Goal: Task Accomplishment & Management: Manage account settings

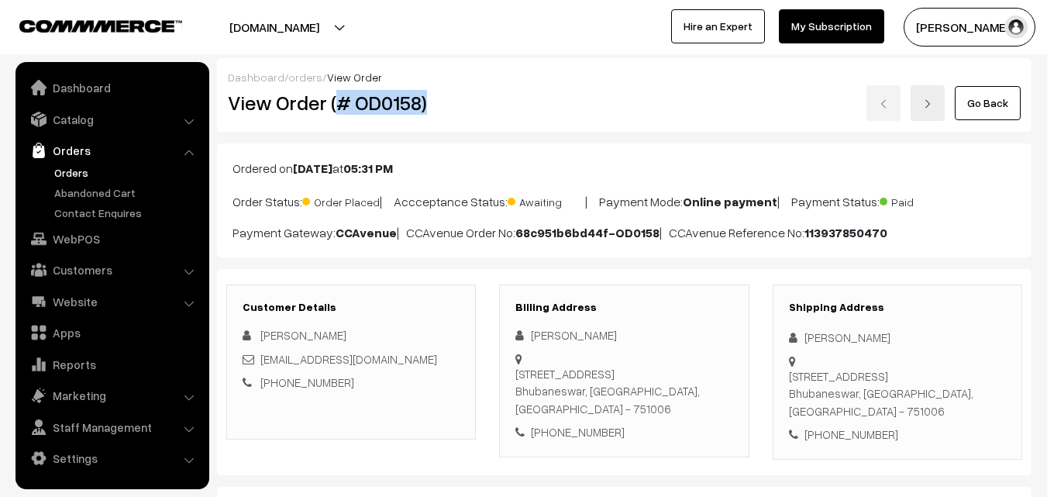
click at [67, 177] on link "Orders" at bounding box center [127, 172] width 154 height 16
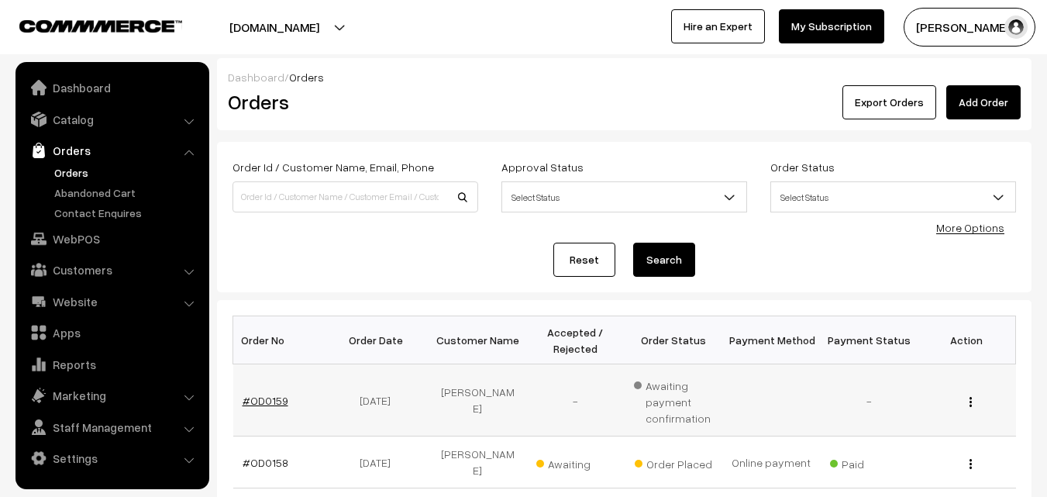
click at [260, 405] on link "#OD0159" at bounding box center [266, 400] width 46 height 13
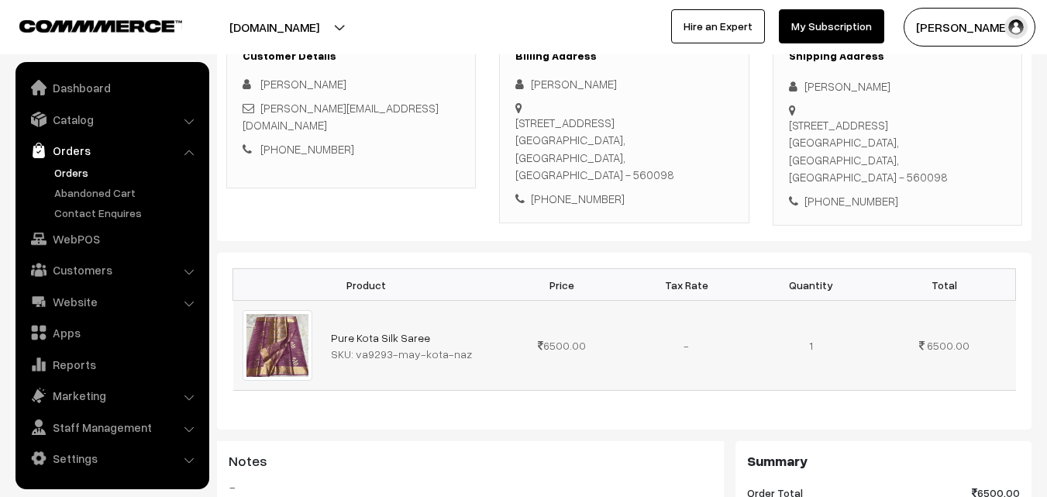
scroll to position [155, 0]
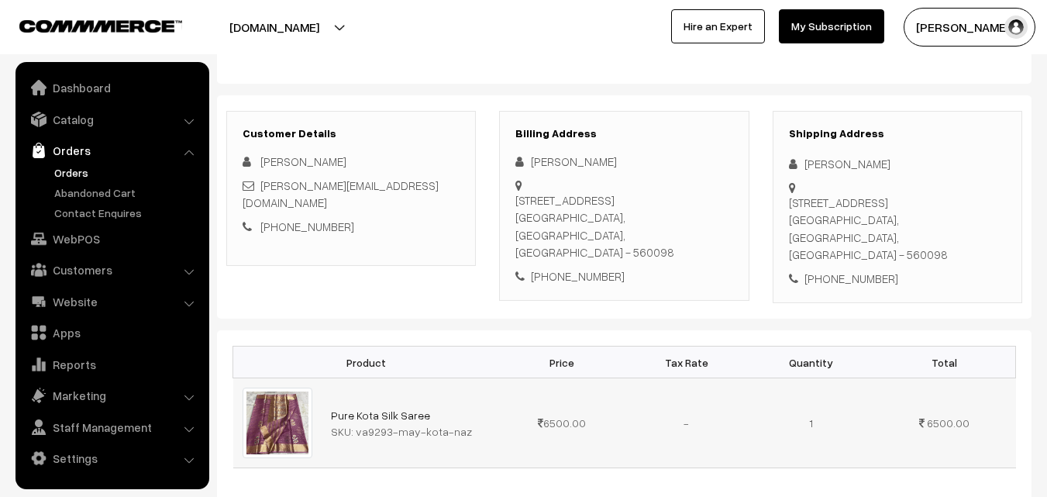
drag, startPoint x: 356, startPoint y: 412, endPoint x: 389, endPoint y: 411, distance: 33.4
click at [389, 423] on div "SKU: va9293-may-kota-naz" at bounding box center [411, 431] width 160 height 16
copy div "va9293"
click at [67, 126] on link "Catalog" at bounding box center [111, 119] width 185 height 28
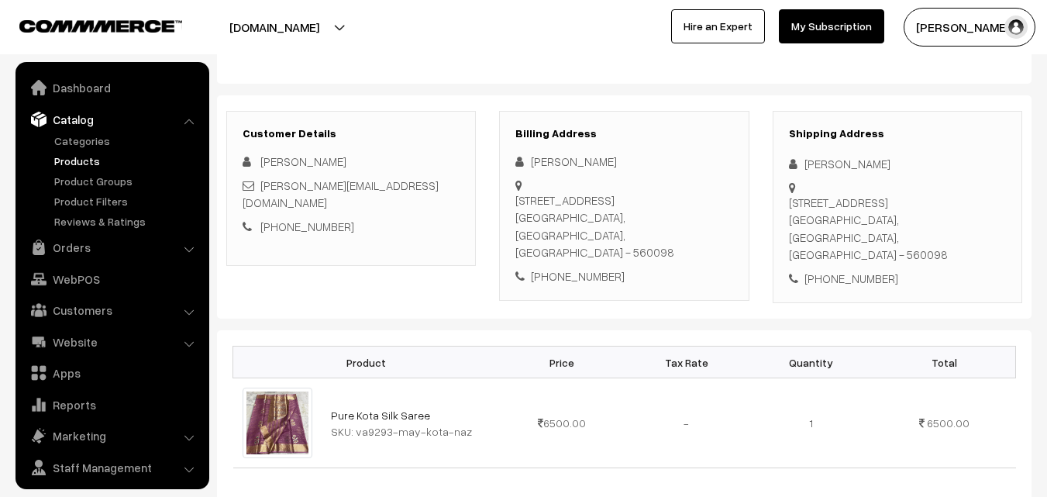
click at [86, 161] on link "Products" at bounding box center [127, 161] width 154 height 16
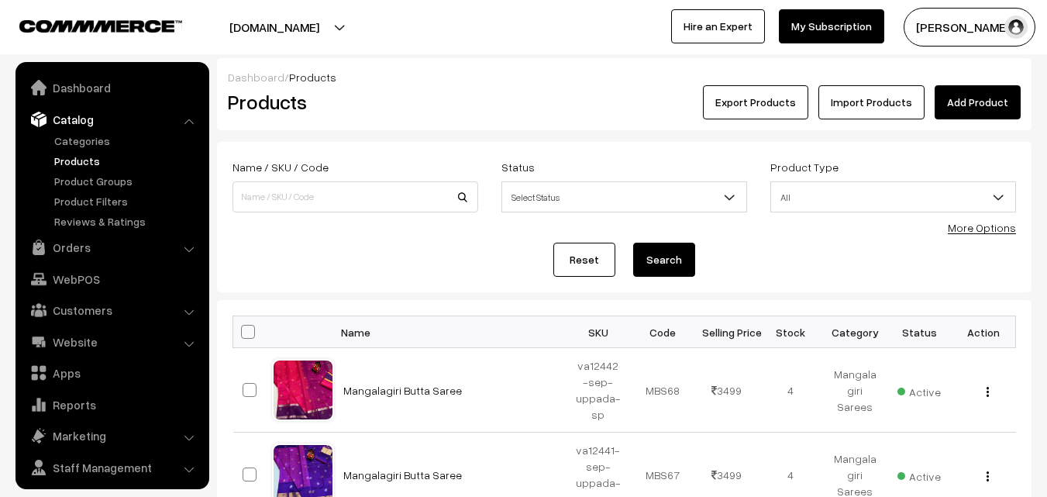
scroll to position [39, 0]
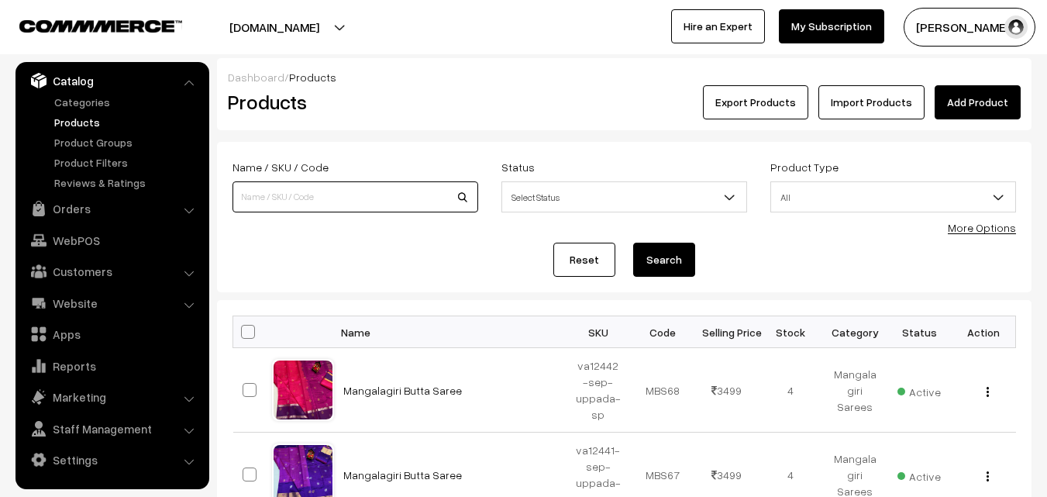
paste input "va9293"
type input "va9293"
click at [678, 257] on button "Search" at bounding box center [664, 260] width 62 height 34
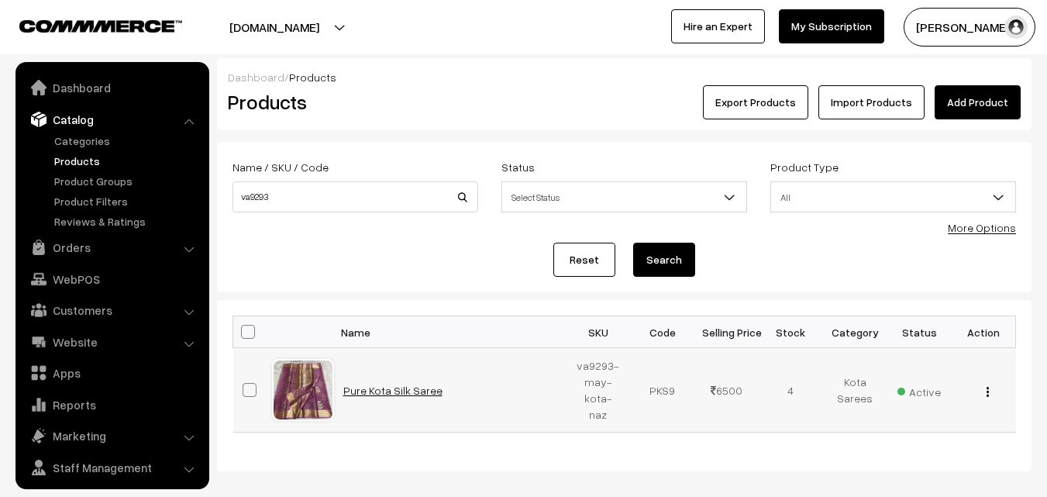
click at [381, 390] on link "Pure Kota Silk Saree" at bounding box center [392, 390] width 99 height 13
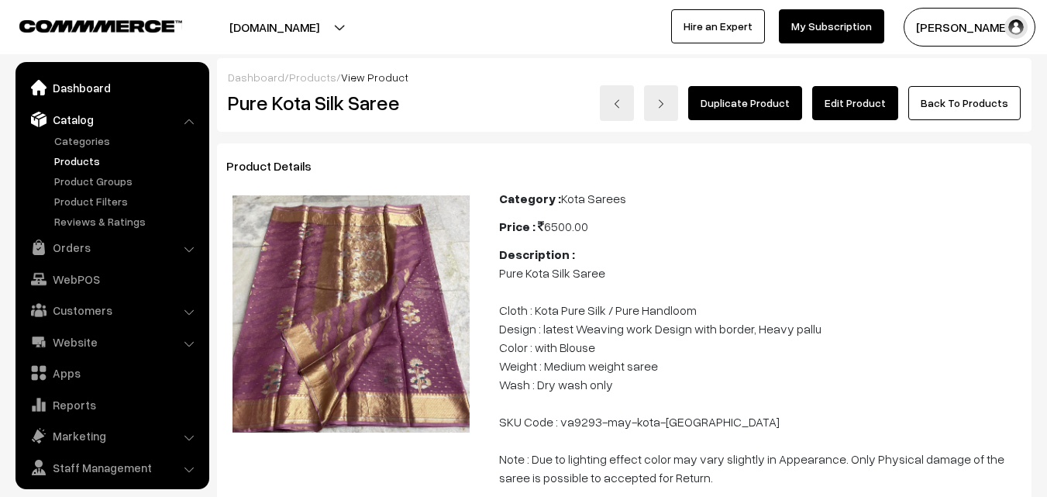
click at [73, 82] on link "Dashboard" at bounding box center [111, 88] width 185 height 28
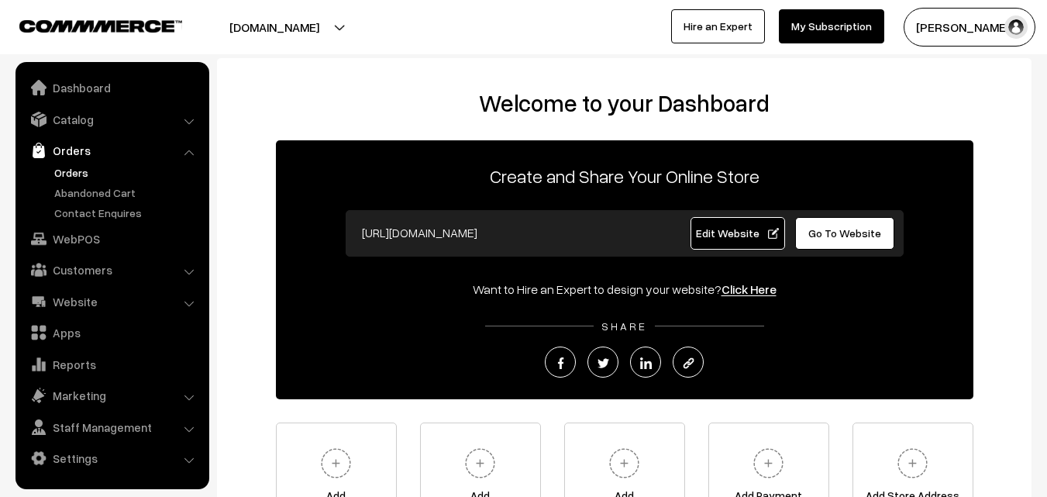
click at [71, 164] on link "Orders" at bounding box center [127, 172] width 154 height 16
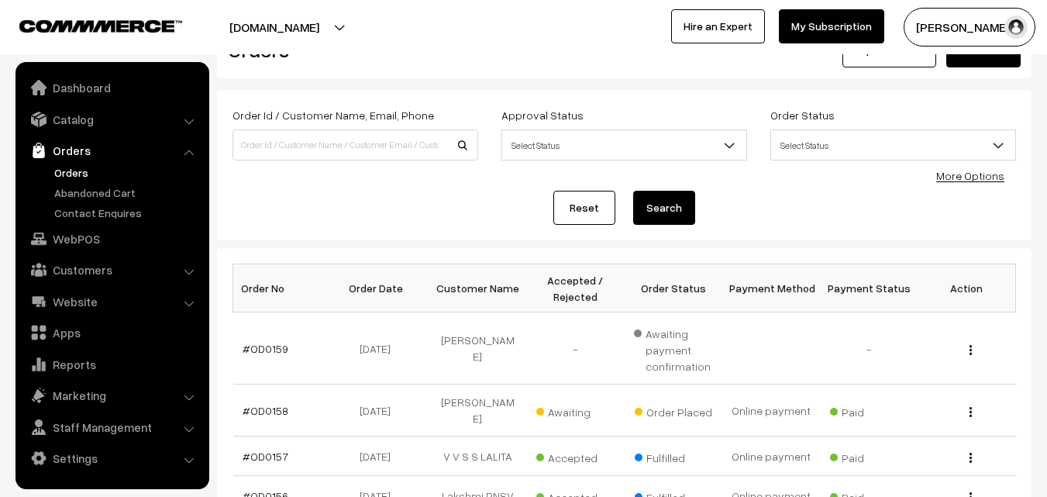
scroll to position [78, 0]
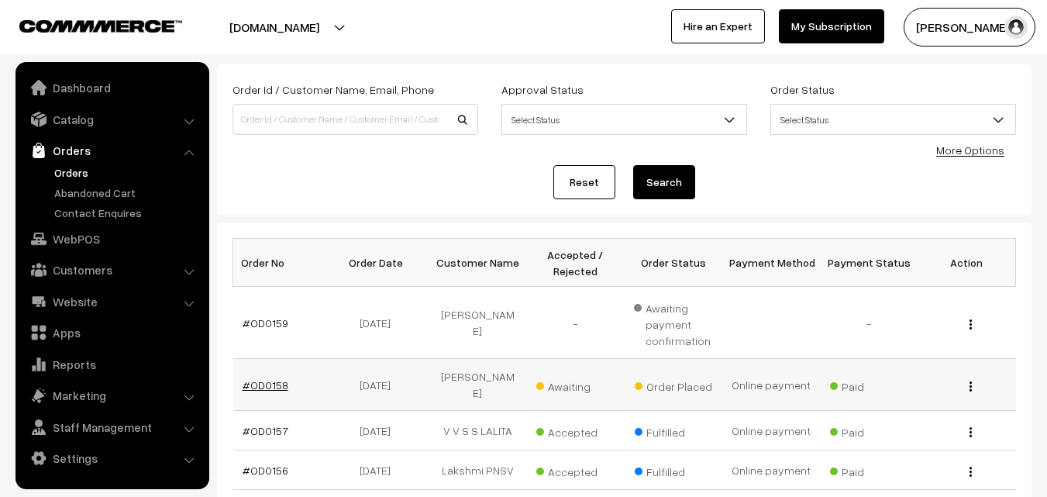
click at [276, 381] on link "#OD0158" at bounding box center [266, 384] width 46 height 13
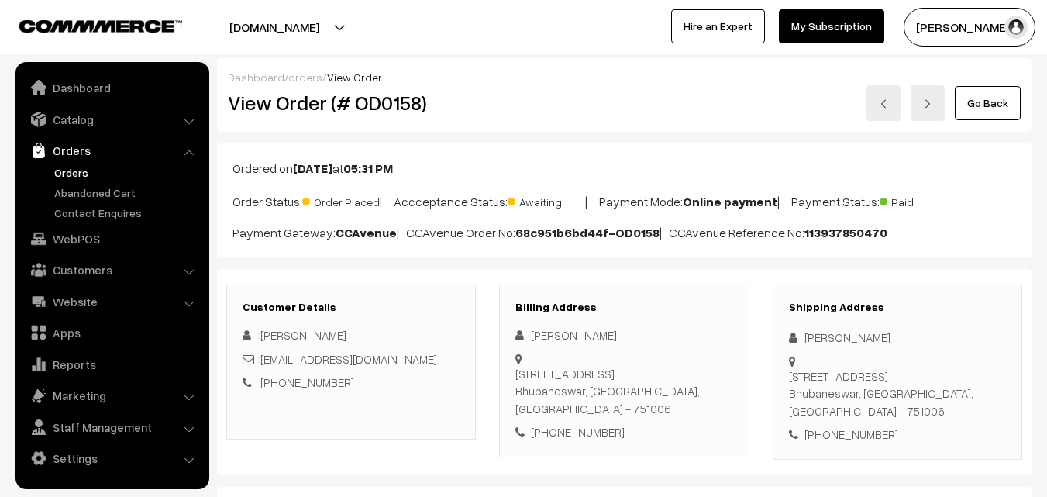
click at [78, 171] on link "Orders" at bounding box center [127, 172] width 154 height 16
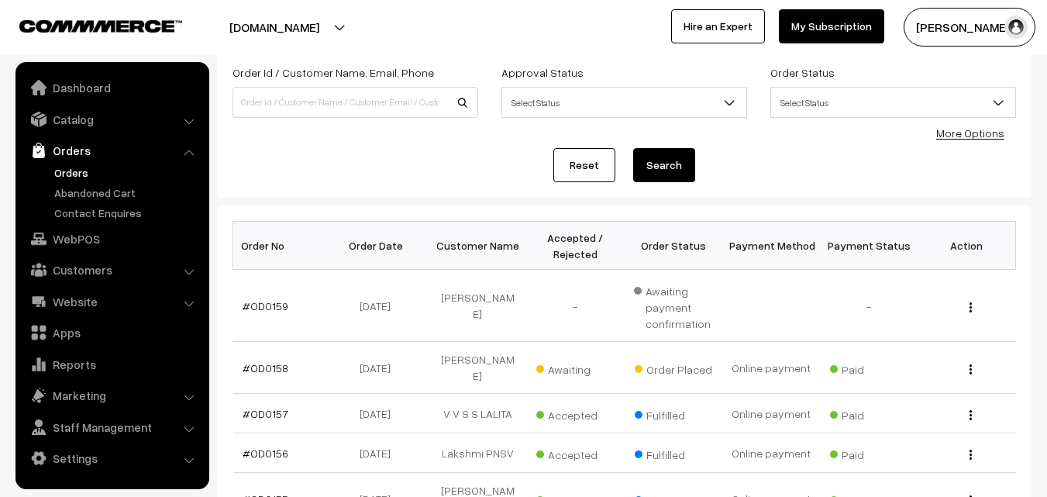
scroll to position [155, 0]
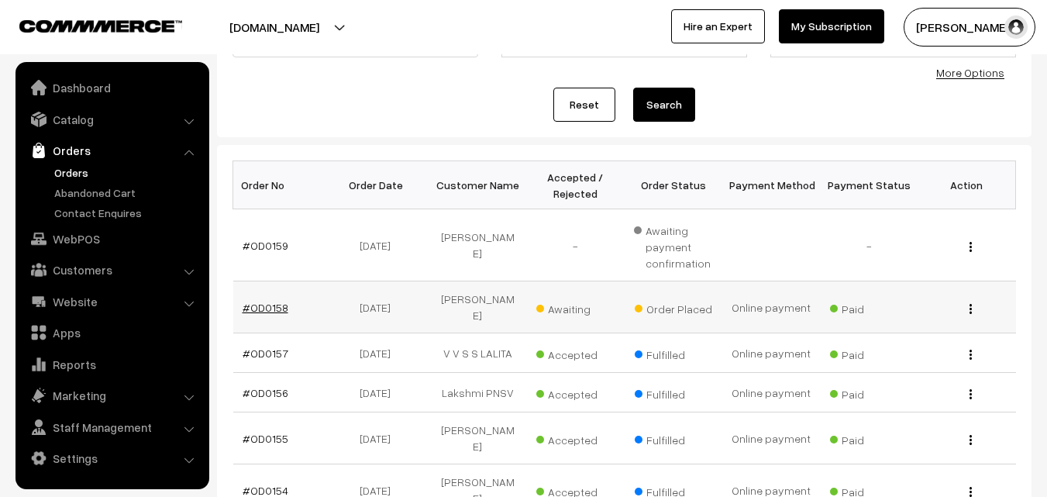
click at [257, 301] on link "#OD0158" at bounding box center [266, 307] width 46 height 13
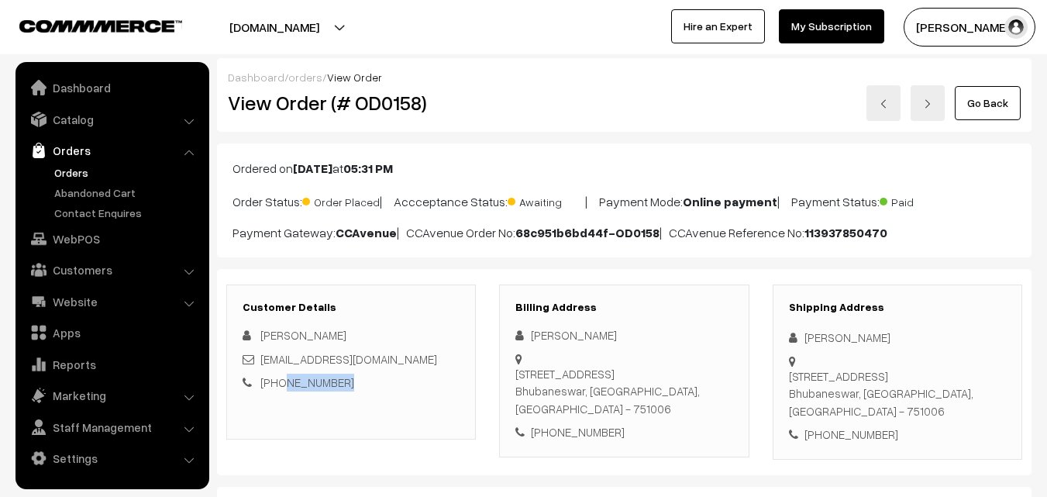
drag, startPoint x: 339, startPoint y: 389, endPoint x: 279, endPoint y: 385, distance: 59.9
click at [279, 385] on div "+91 8884200103" at bounding box center [351, 383] width 217 height 18
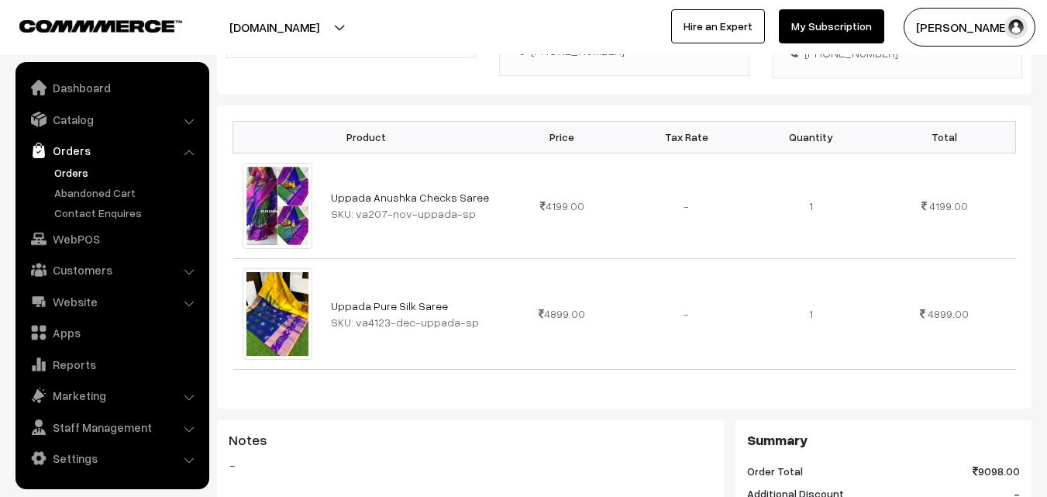
scroll to position [388, 0]
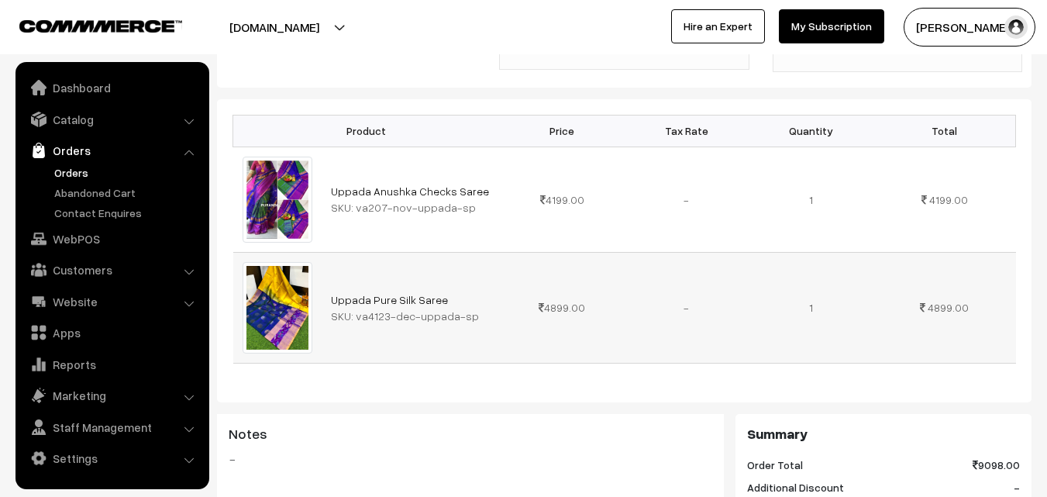
drag, startPoint x: 352, startPoint y: 334, endPoint x: 478, endPoint y: 343, distance: 125.9
click at [478, 343] on td "Uppada Pure Silk Saree SKU: va4123-dec-uppada-sp" at bounding box center [411, 307] width 178 height 111
copy div "va4123-dec-uppada-sp"
click at [76, 174] on link "Orders" at bounding box center [127, 172] width 154 height 16
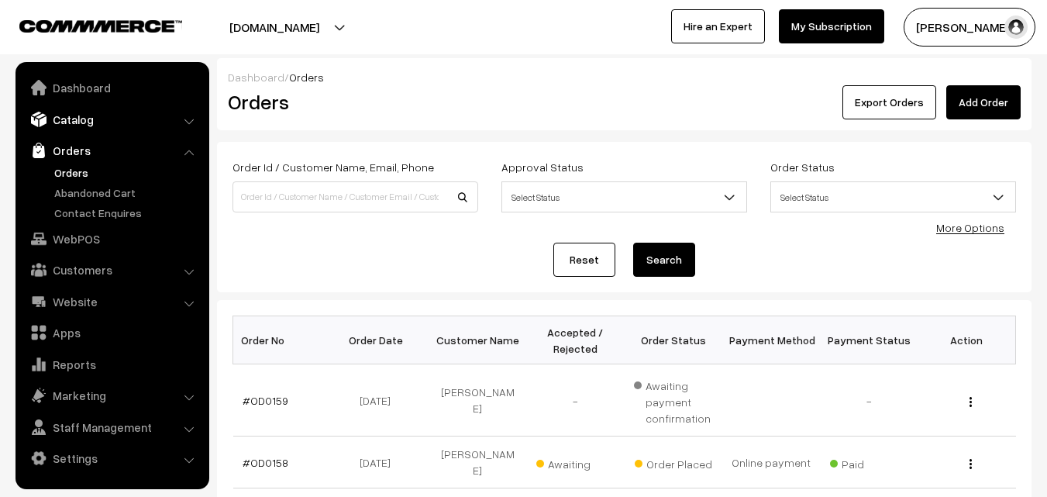
click at [72, 123] on link "Catalog" at bounding box center [111, 119] width 185 height 28
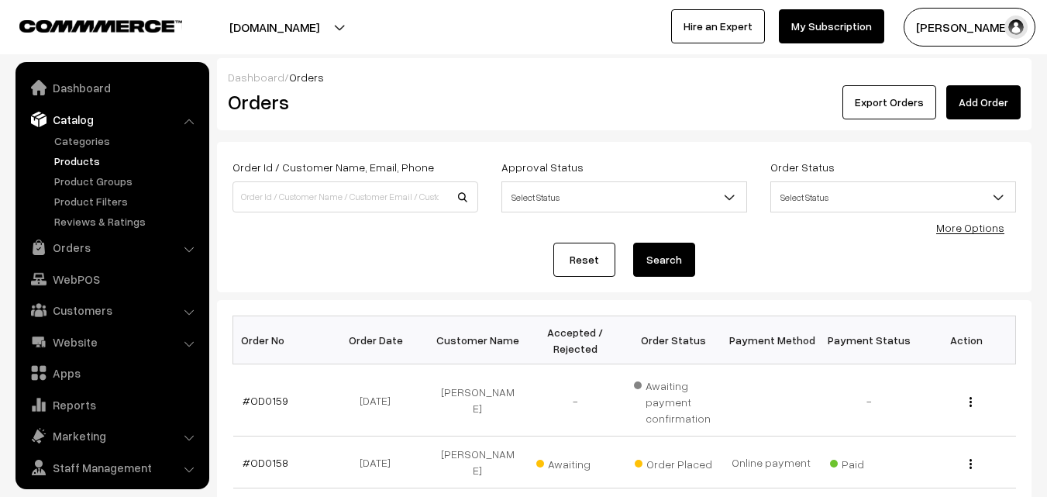
click at [75, 154] on link "Products" at bounding box center [127, 161] width 154 height 16
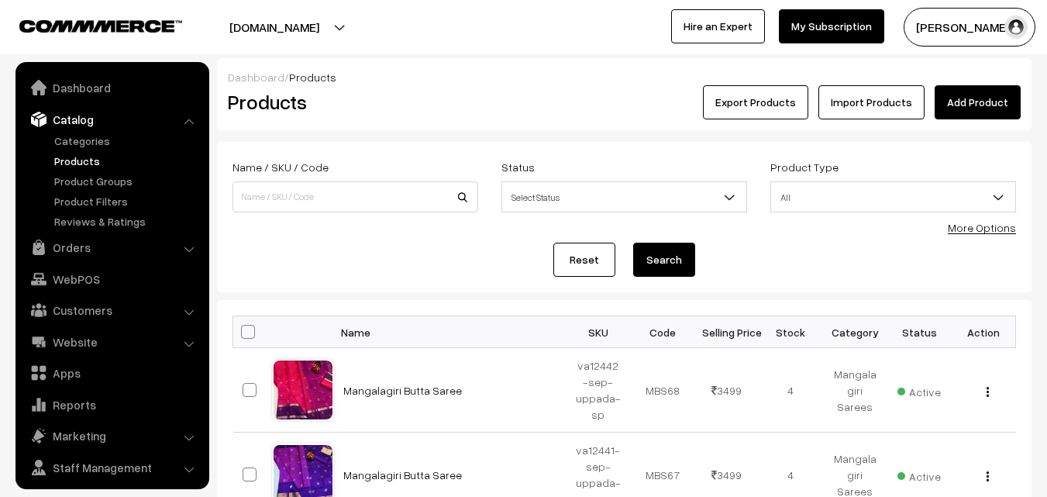
scroll to position [39, 0]
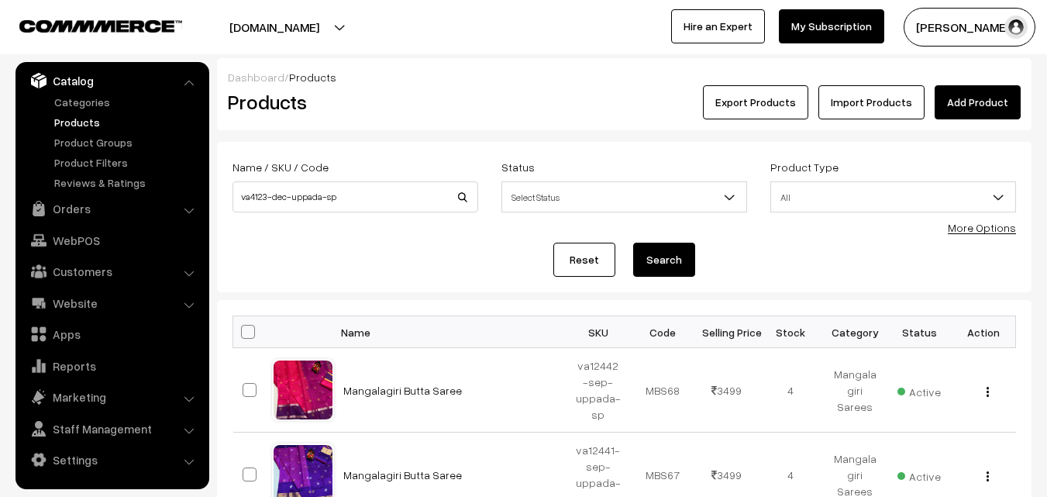
type input "va4123-dec-uppada-sp"
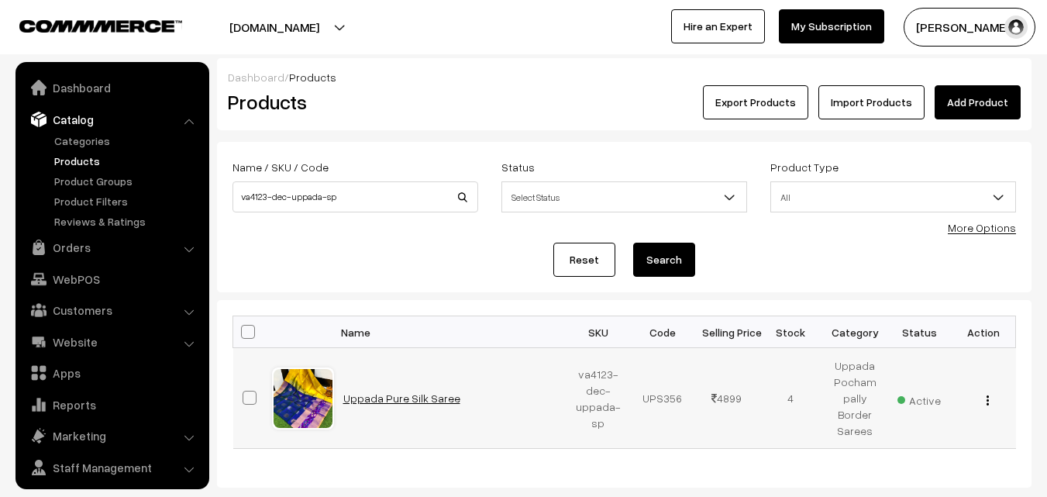
scroll to position [39, 0]
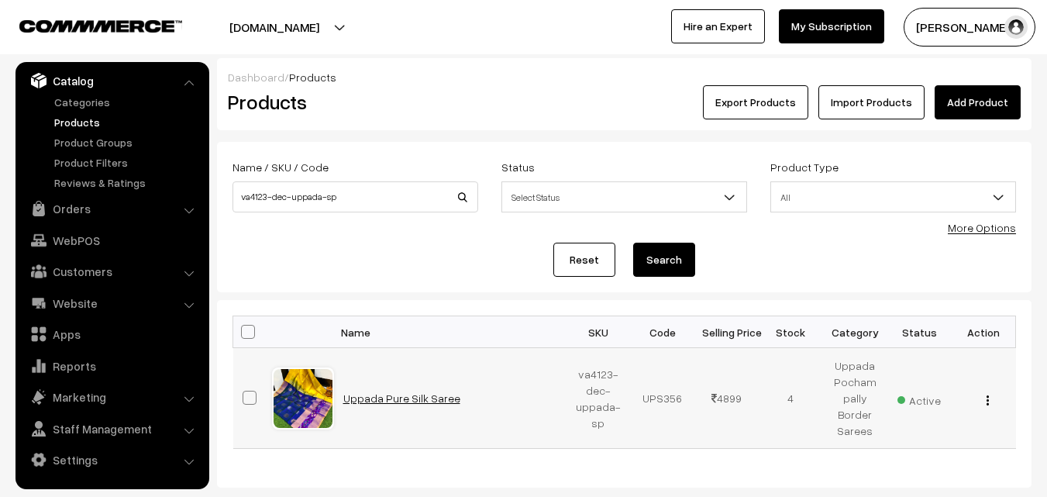
click at [411, 400] on link "Uppada Pure Silk Saree" at bounding box center [401, 398] width 117 height 13
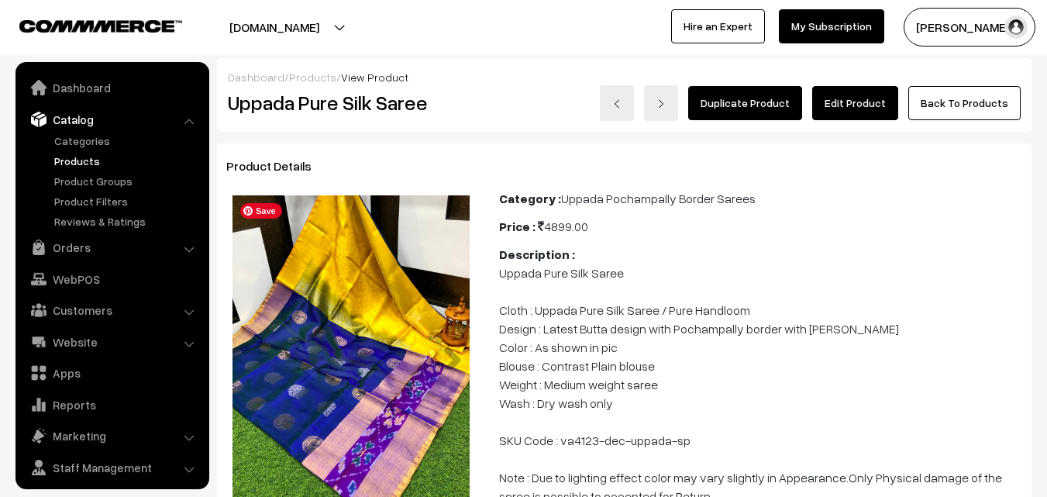
scroll to position [39, 0]
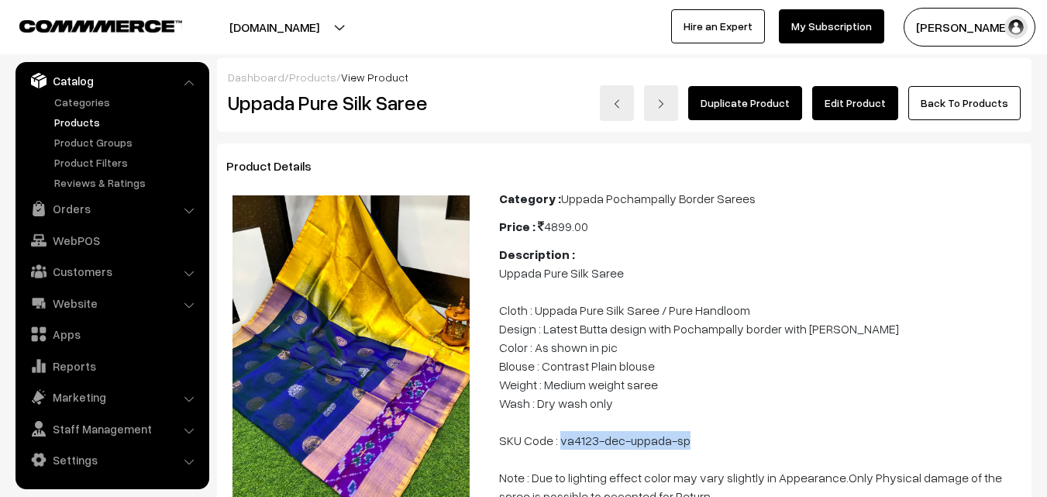
drag, startPoint x: 561, startPoint y: 440, endPoint x: 692, endPoint y: 440, distance: 131.0
click at [692, 440] on p "Uppada Pure Silk Saree Cloth : Uppada Pure Silk Saree / Pure Handloom Design : …" at bounding box center [760, 385] width 523 height 242
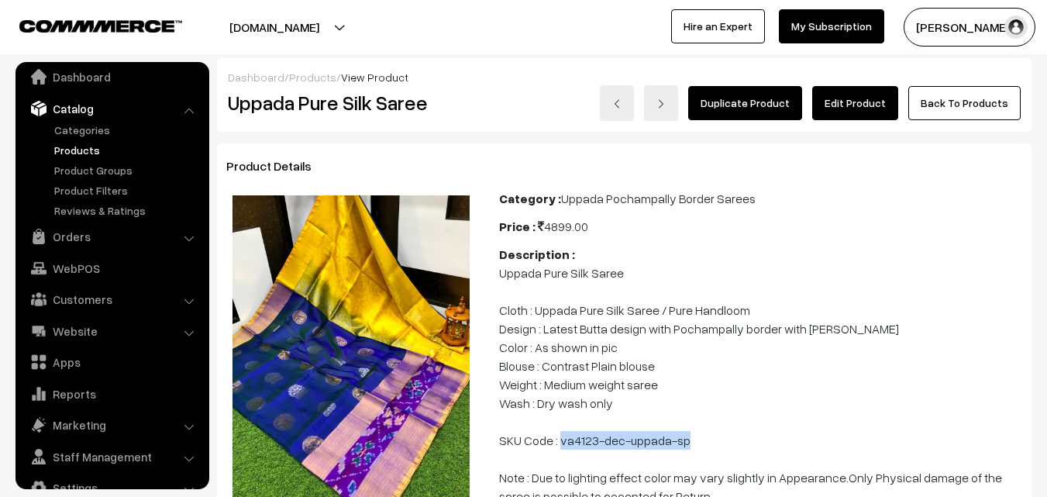
scroll to position [0, 0]
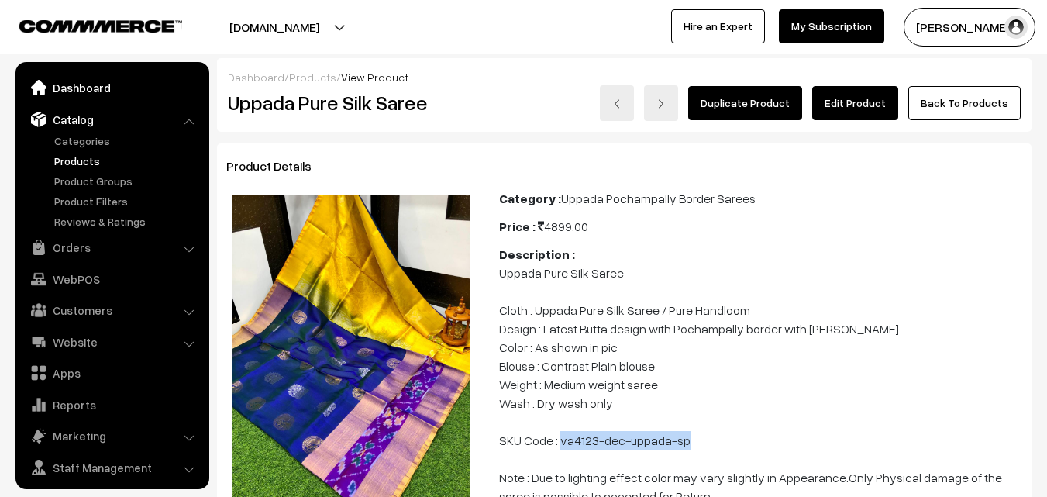
click at [75, 94] on link "Dashboard" at bounding box center [111, 88] width 185 height 28
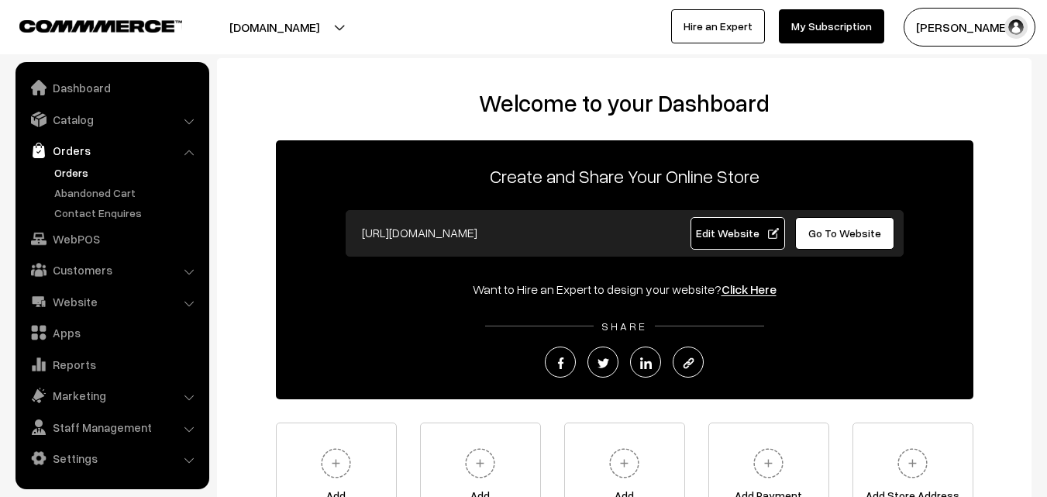
click at [81, 170] on link "Orders" at bounding box center [127, 172] width 154 height 16
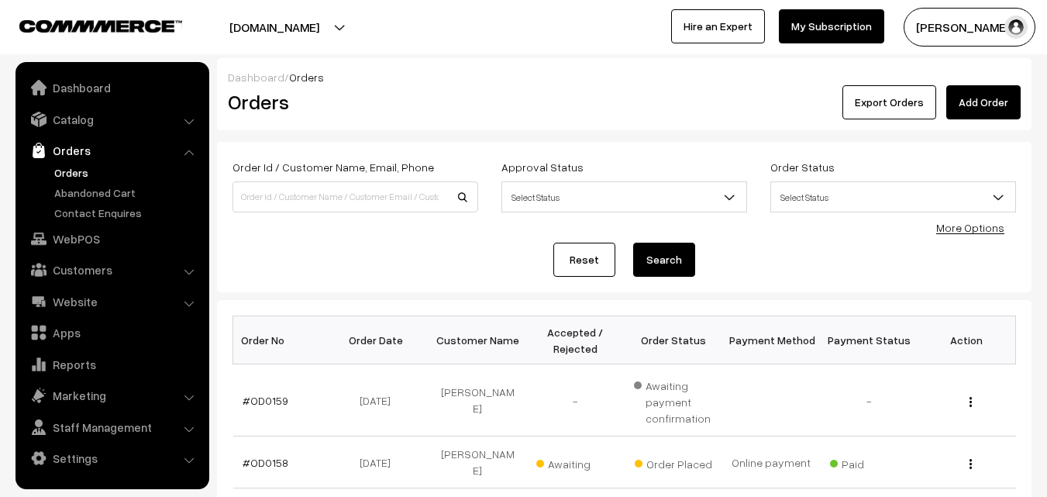
click at [261, 456] on link "#OD0158" at bounding box center [266, 462] width 46 height 13
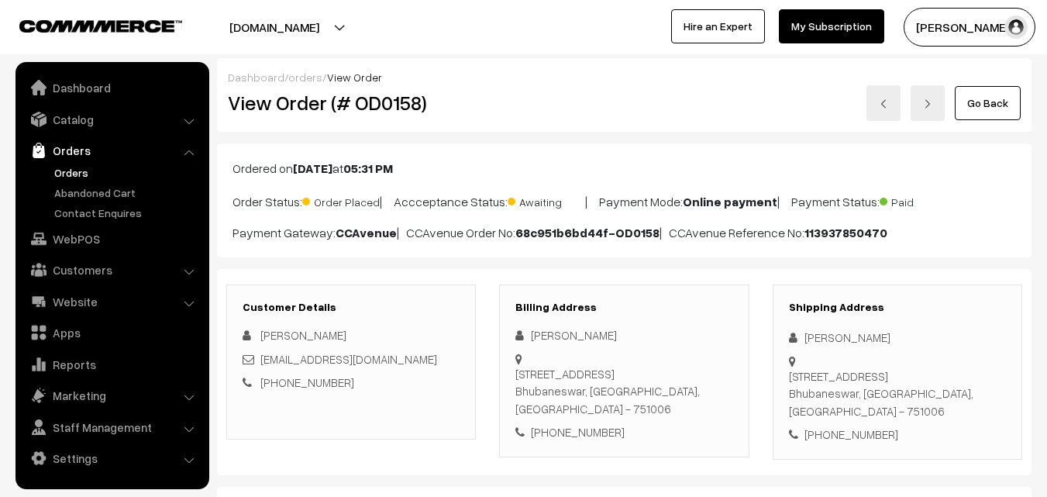
scroll to position [233, 0]
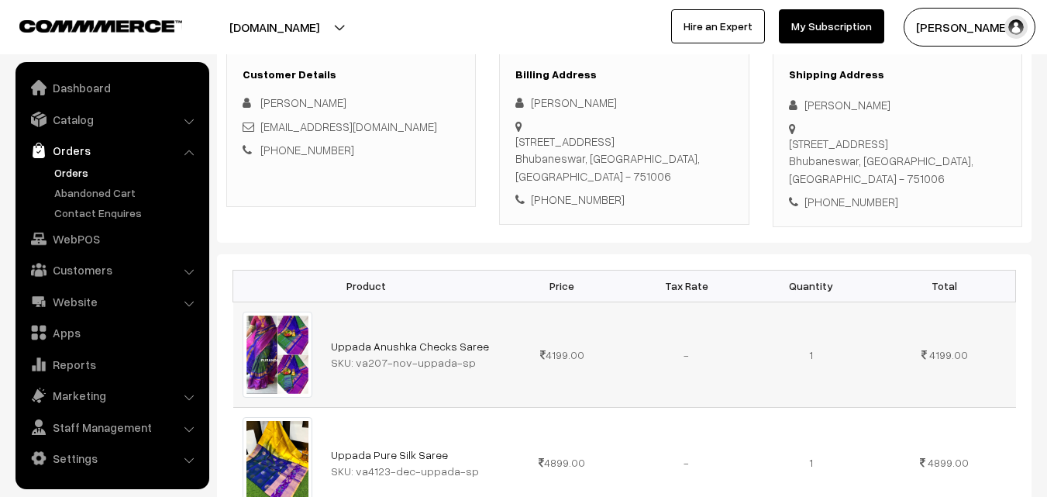
drag, startPoint x: 378, startPoint y: 385, endPoint x: 466, endPoint y: 389, distance: 88.5
click at [466, 389] on td "Uppada Anushka Checks Saree SKU: va207-nov-uppada-sp" at bounding box center [411, 354] width 178 height 105
copy div "va207-nov-uppada-sp"
click at [71, 131] on link "Catalog" at bounding box center [111, 119] width 185 height 28
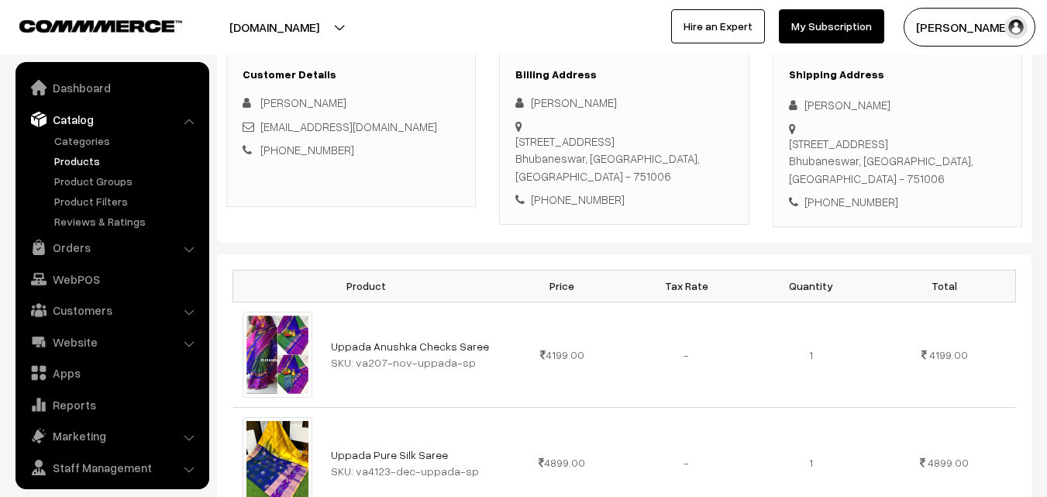
click at [74, 161] on link "Products" at bounding box center [127, 161] width 154 height 16
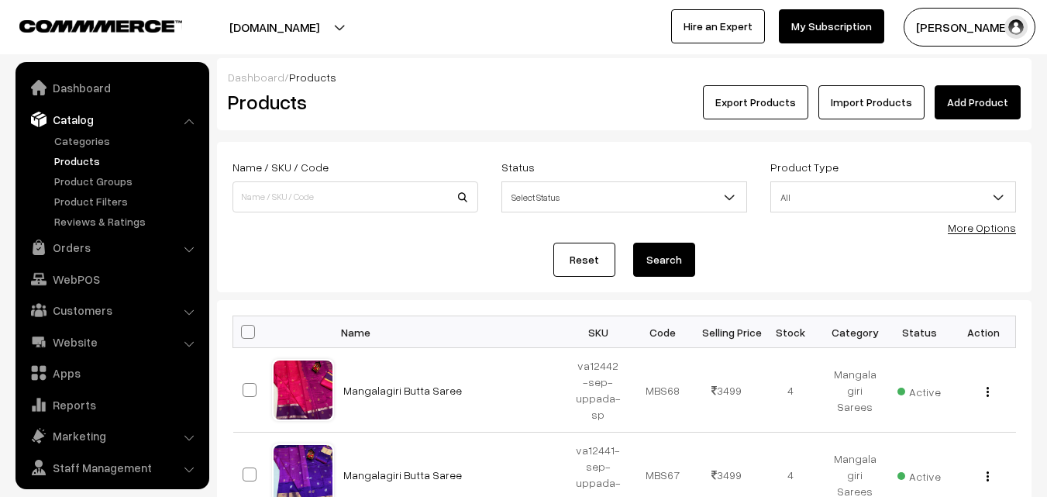
scroll to position [39, 0]
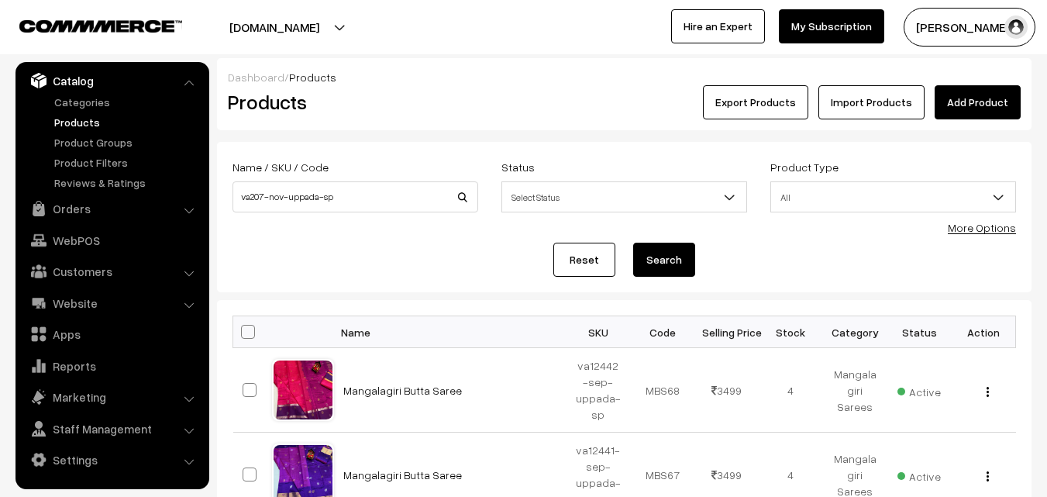
type input "va207-nov-uppada-sp"
click at [670, 264] on button "Search" at bounding box center [664, 260] width 62 height 34
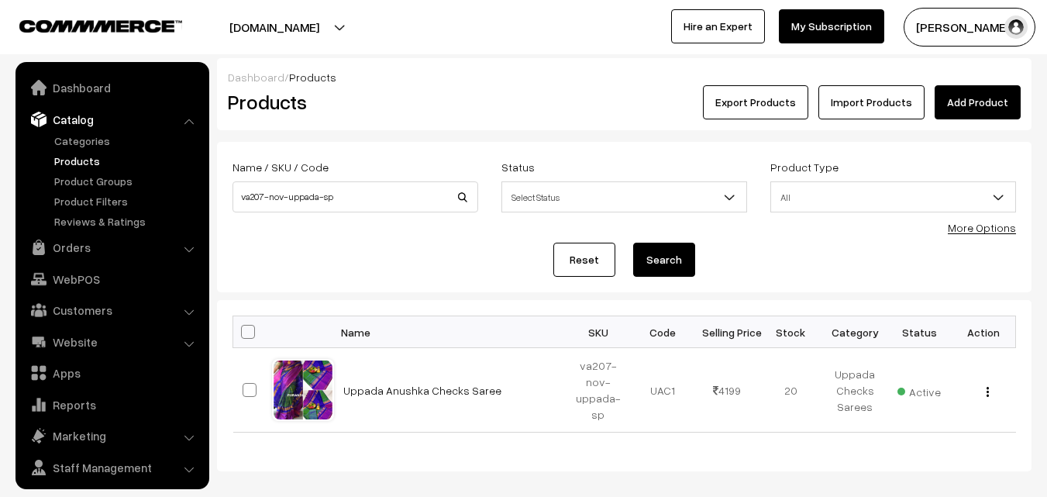
click at [474, 386] on link "Uppada Anushka Checks Saree" at bounding box center [422, 390] width 158 height 13
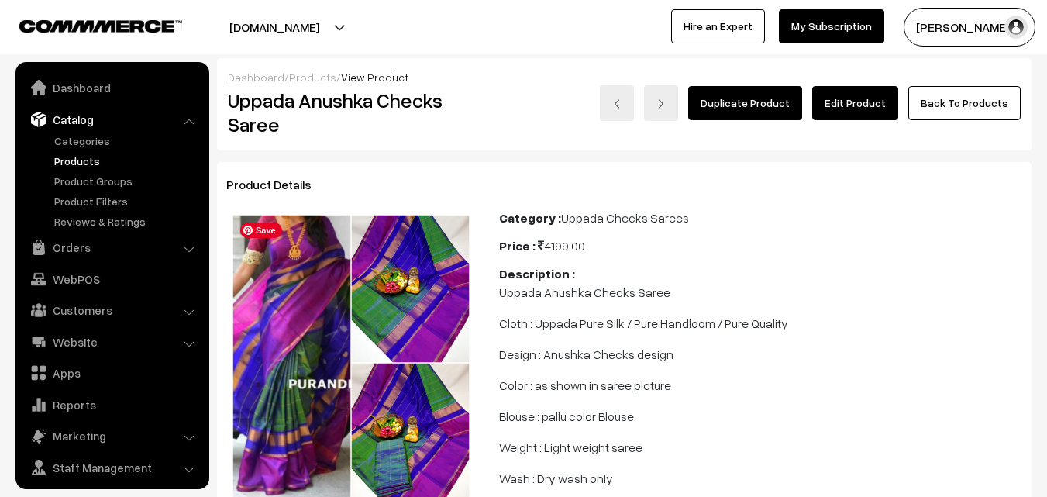
scroll to position [39, 0]
